Goal: Task Accomplishment & Management: Manage account settings

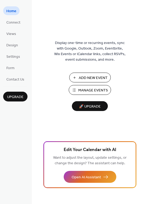
click at [87, 89] on span "Manage Events" at bounding box center [93, 91] width 30 height 6
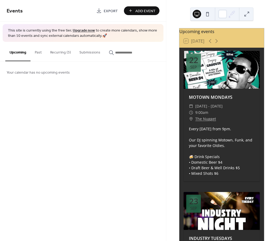
click at [236, 87] on div at bounding box center [221, 70] width 76 height 38
click at [59, 51] on button "Recurring (3)" at bounding box center [60, 51] width 29 height 19
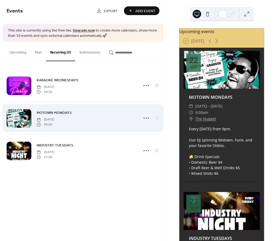
click at [21, 119] on div at bounding box center [19, 118] width 25 height 19
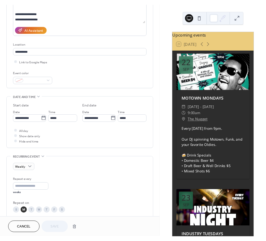
scroll to position [267, 0]
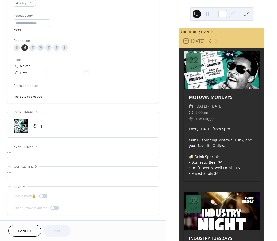
click at [17, 127] on div ";" at bounding box center [21, 126] width 15 height 15
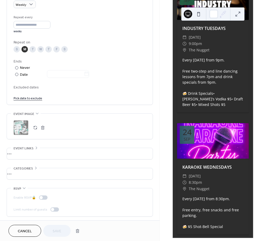
scroll to position [231, 0]
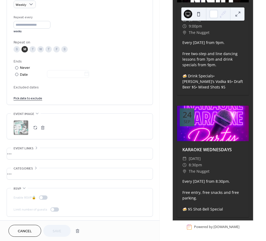
click at [211, 117] on div at bounding box center [213, 124] width 72 height 36
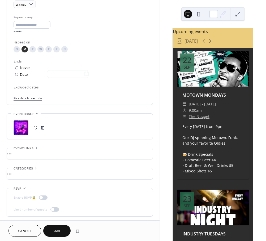
click at [20, 126] on div ";" at bounding box center [21, 127] width 15 height 15
click at [207, 81] on div at bounding box center [213, 69] width 72 height 36
click at [212, 77] on div at bounding box center [213, 69] width 72 height 36
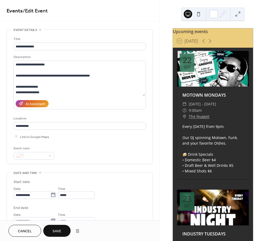
click at [23, 230] on span "Cancel" at bounding box center [25, 232] width 14 height 6
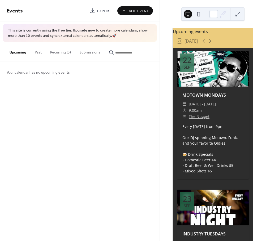
click at [66, 50] on button "Recurring (3)" at bounding box center [60, 51] width 29 height 19
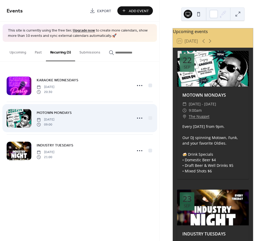
click at [22, 120] on div at bounding box center [19, 118] width 25 height 19
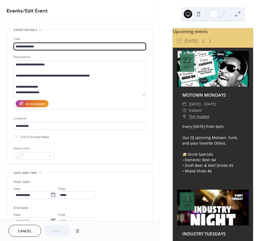
click at [22, 120] on div "Location" at bounding box center [79, 119] width 131 height 6
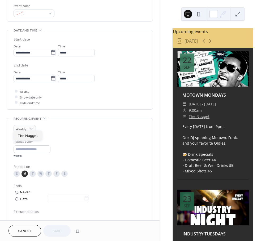
scroll to position [267, 0]
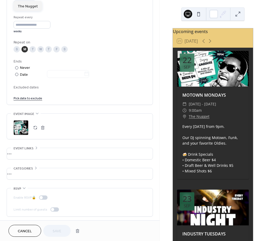
click at [35, 128] on button "button" at bounding box center [35, 127] width 7 height 7
click at [61, 229] on span "Save" at bounding box center [56, 232] width 9 height 6
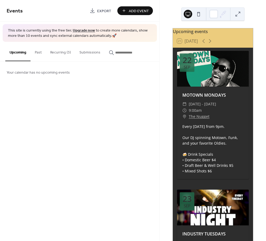
click at [57, 51] on button "Recurring (3)" at bounding box center [60, 51] width 29 height 19
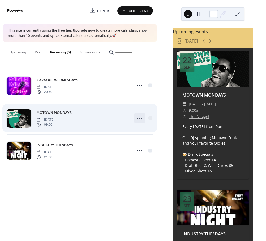
click at [140, 118] on icon at bounding box center [139, 118] width 8 height 8
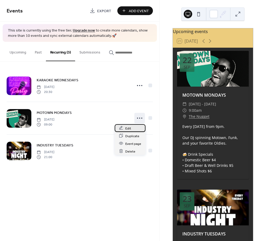
click at [129, 128] on span "Edit" at bounding box center [128, 129] width 6 height 6
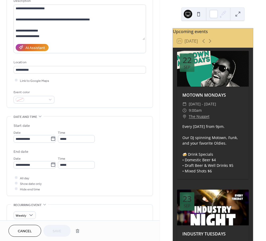
scroll to position [267, 0]
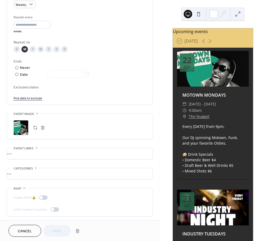
click at [36, 126] on button "button" at bounding box center [35, 127] width 7 height 7
click at [56, 229] on span "Save" at bounding box center [56, 232] width 9 height 6
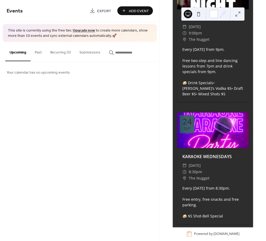
scroll to position [215, 0]
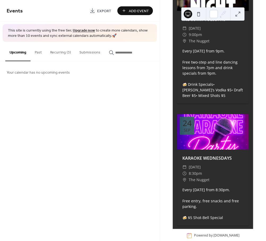
click at [61, 56] on button "Recurring (3)" at bounding box center [60, 51] width 29 height 19
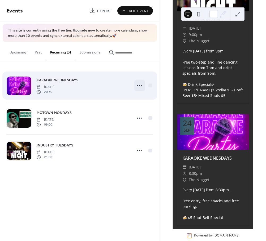
click at [138, 84] on icon at bounding box center [139, 85] width 8 height 8
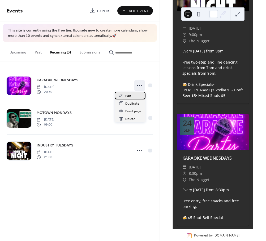
click at [127, 97] on span "Edit" at bounding box center [128, 96] width 6 height 6
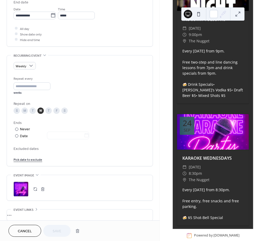
scroll to position [256, 0]
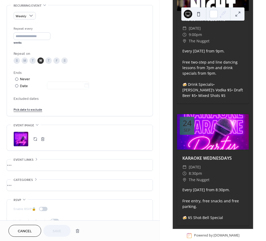
click at [36, 139] on button "button" at bounding box center [35, 138] width 7 height 7
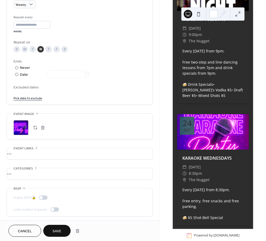
click at [52, 231] on span "Save" at bounding box center [56, 232] width 9 height 6
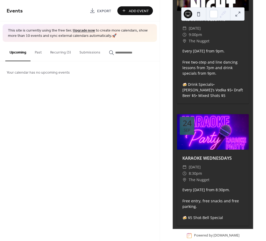
click at [61, 53] on button "Recurring (3)" at bounding box center [60, 51] width 29 height 19
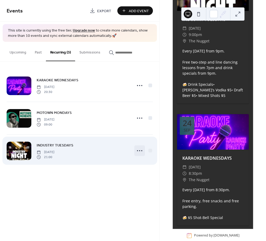
click at [135, 154] on div at bounding box center [139, 150] width 11 height 11
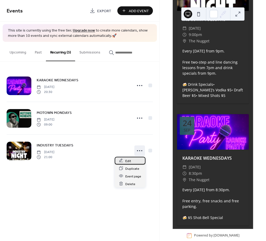
click at [117, 162] on div "Edit" at bounding box center [129, 161] width 31 height 8
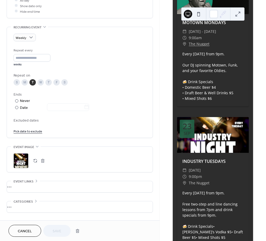
scroll to position [267, 0]
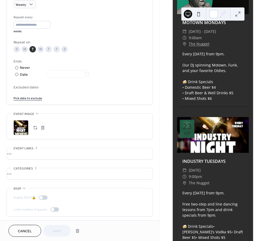
click at [35, 129] on button "button" at bounding box center [35, 127] width 7 height 7
click at [63, 229] on button "Save" at bounding box center [56, 231] width 27 height 12
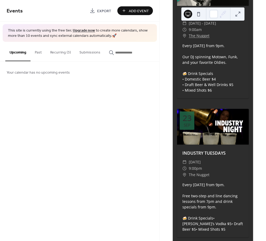
scroll to position [166, 0]
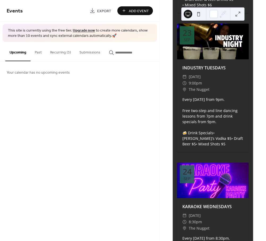
click at [59, 52] on button "Recurring (3)" at bounding box center [60, 51] width 29 height 19
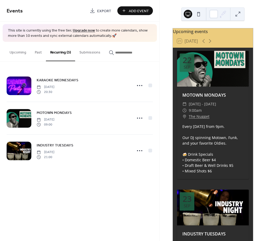
scroll to position [231, 0]
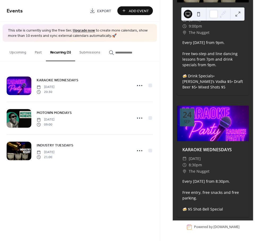
click at [51, 182] on div "Events Export Add Event This site is currently using the free tier. Upgrade now…" at bounding box center [79, 120] width 159 height 241
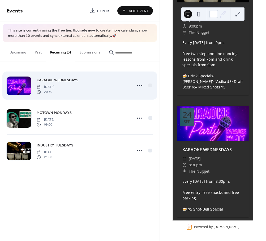
click at [54, 86] on span "[DATE]" at bounding box center [46, 87] width 18 height 5
click at [139, 86] on icon at bounding box center [139, 85] width 8 height 8
click at [138, 84] on icon at bounding box center [139, 85] width 8 height 8
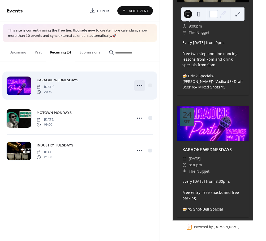
click at [142, 86] on icon at bounding box center [139, 85] width 8 height 8
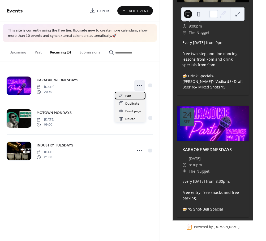
click at [129, 95] on span "Edit" at bounding box center [128, 96] width 6 height 6
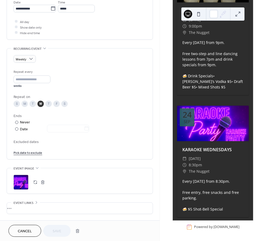
scroll to position [267, 0]
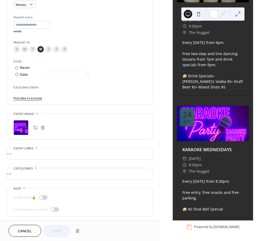
click at [33, 126] on button "button" at bounding box center [35, 127] width 7 height 7
click at [69, 224] on div "Cancel Save" at bounding box center [79, 230] width 159 height 21
click at [61, 229] on button "Save" at bounding box center [56, 231] width 27 height 12
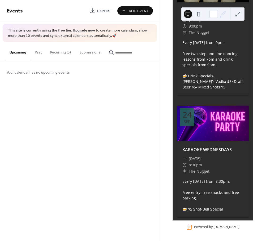
click at [62, 54] on button "Recurring (3)" at bounding box center [60, 51] width 29 height 19
